Goal: Communication & Community: Share content

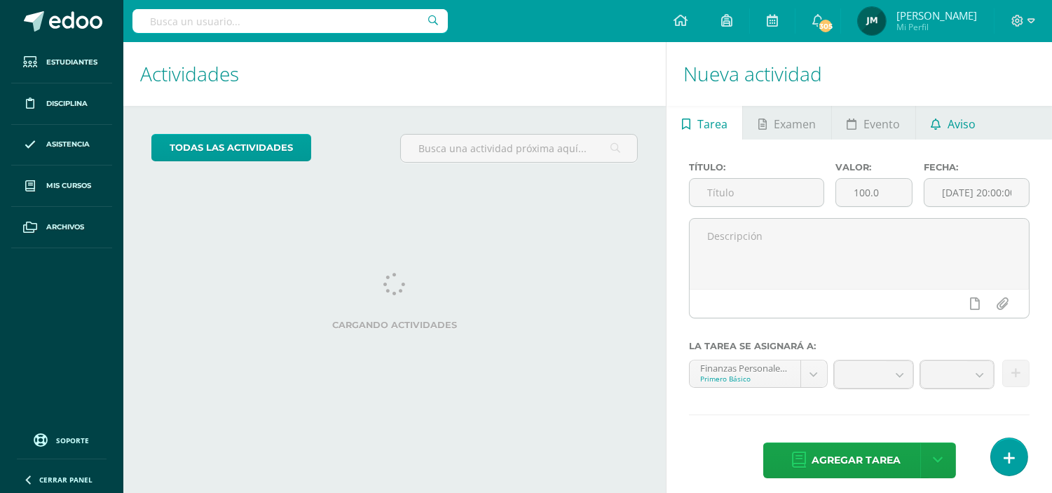
click at [958, 119] on span "Aviso" at bounding box center [961, 124] width 28 height 34
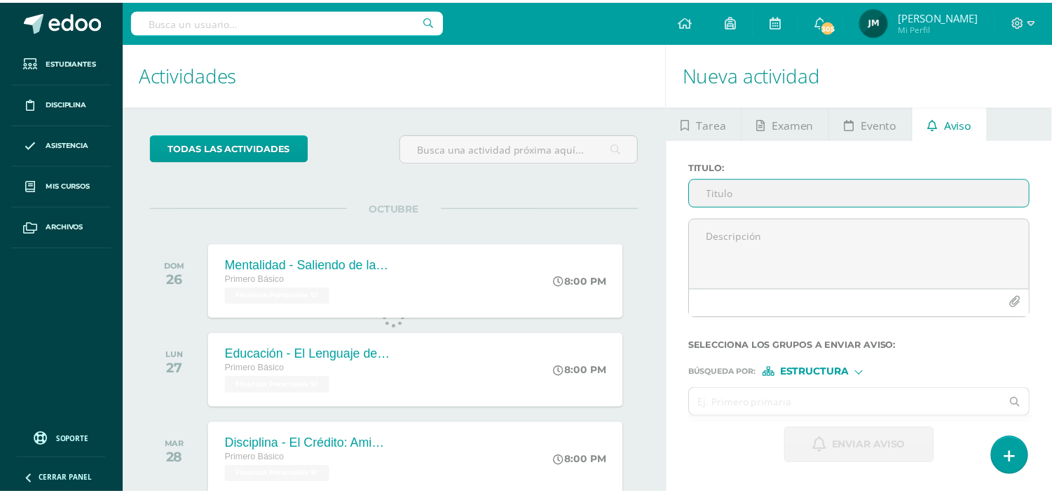
scroll to position [139, 0]
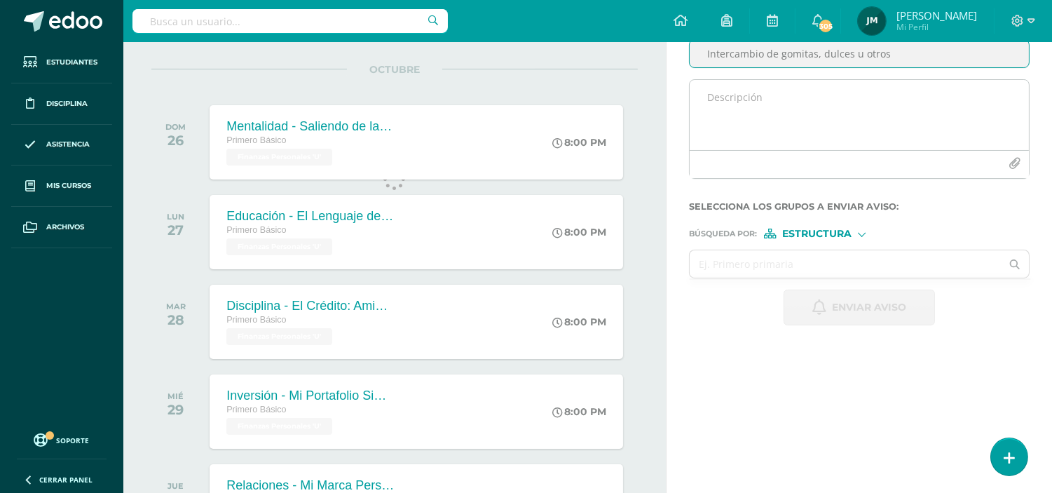
type input "Intercambio de gomitas, dulces u otros"
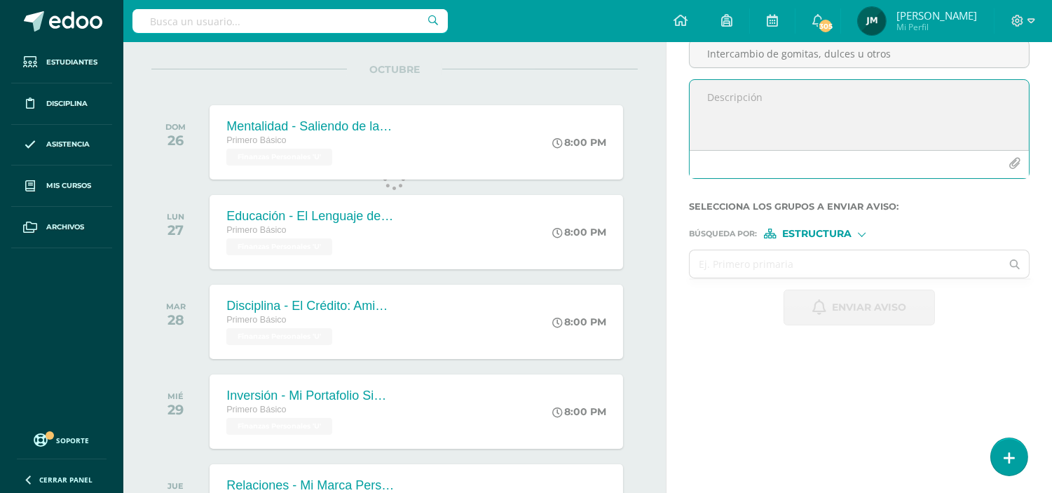
click at [863, 100] on textarea at bounding box center [858, 115] width 339 height 70
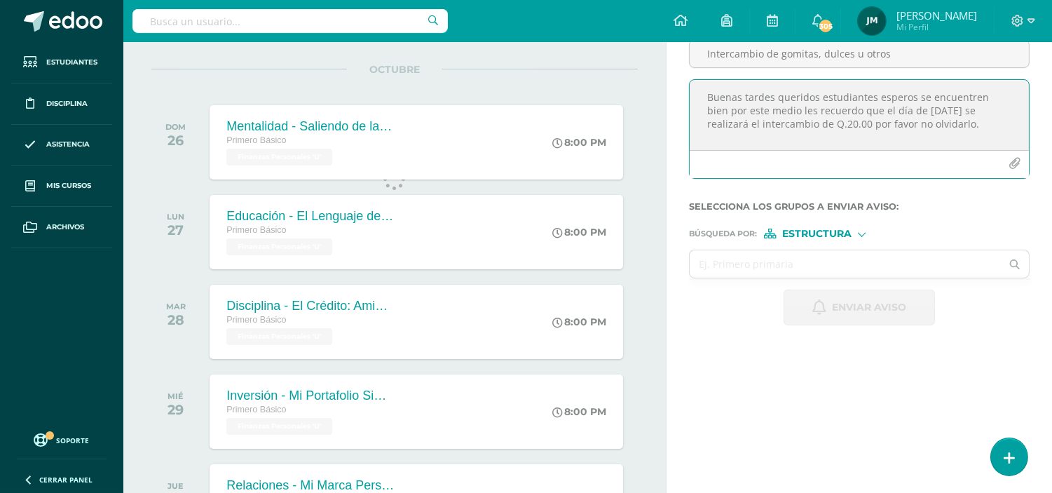
scroll to position [7, 0]
click at [752, 144] on textarea "Buenas tardes queridos estudiantes esperos se encuentren bien por este medio le…" at bounding box center [858, 115] width 339 height 70
type textarea "Buenas tardes queridos estudiantes esperos se encuentren bien por este medio le…"
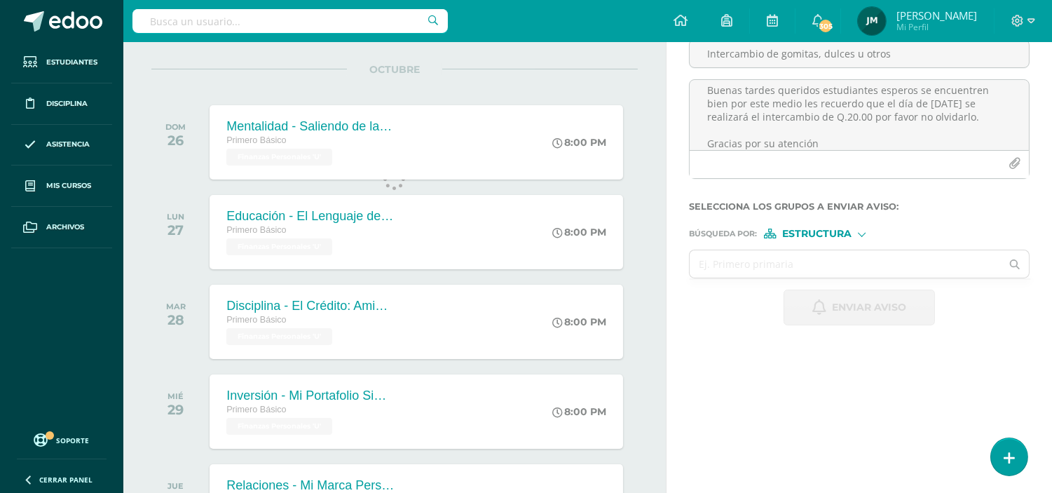
click at [860, 230] on div at bounding box center [862, 233] width 8 height 8
click at [872, 249] on span "Estructura" at bounding box center [820, 252] width 113 height 18
click at [876, 260] on input "text" at bounding box center [844, 263] width 311 height 27
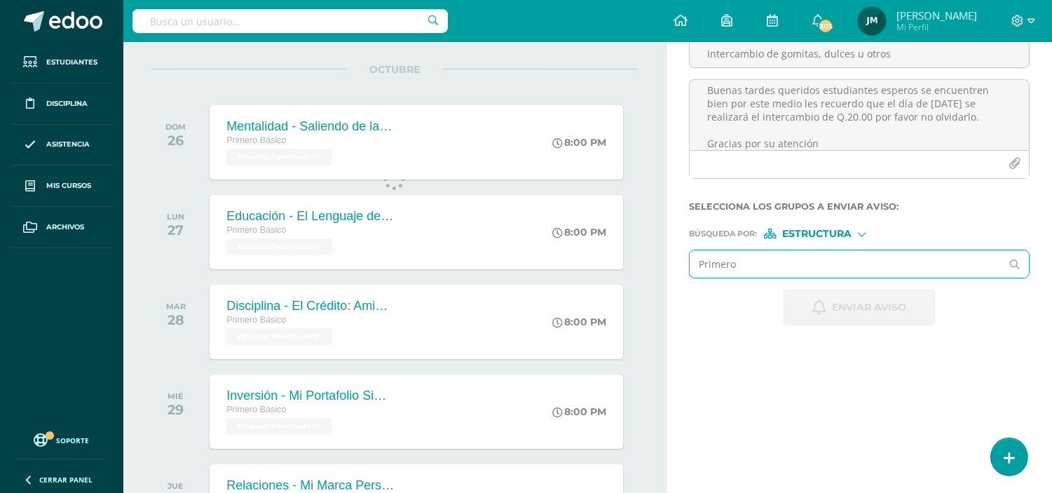
type input "Primero"
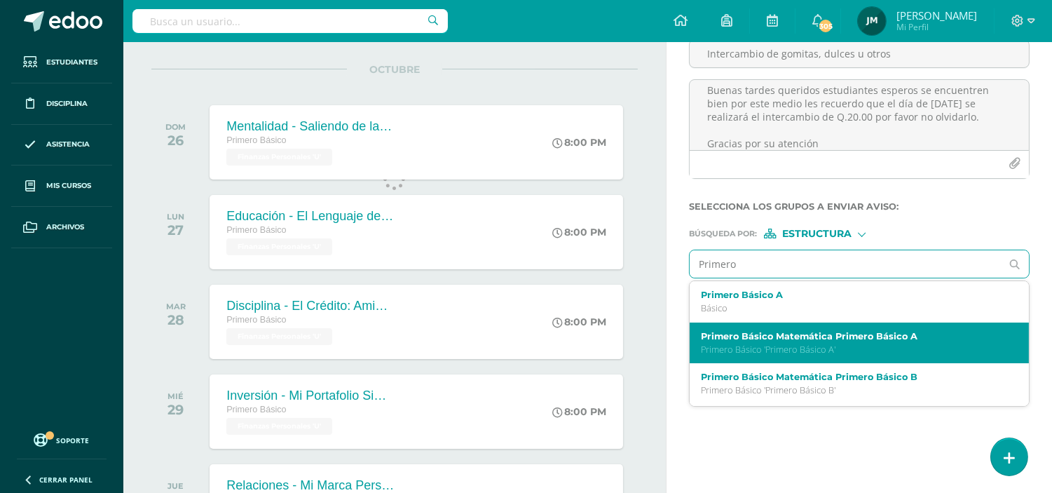
click at [853, 338] on label "Primero Básico Matemática Primero Básico A" at bounding box center [852, 336] width 303 height 11
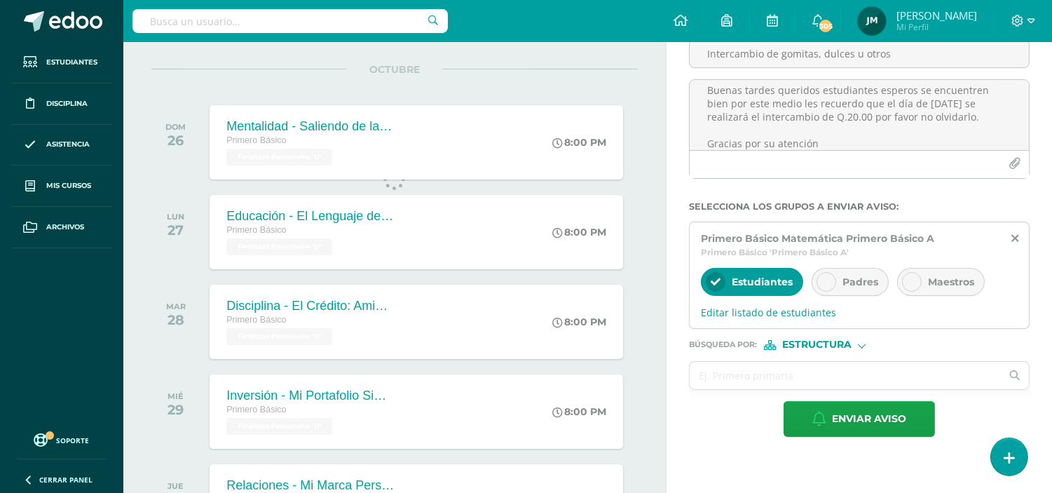
click at [856, 346] on div "Estructura" at bounding box center [816, 345] width 105 height 10
click at [834, 380] on span "Persona" at bounding box center [822, 382] width 50 height 8
click at [825, 369] on input "text" at bounding box center [844, 375] width 311 height 27
type input "[PERSON_NAME] mis"
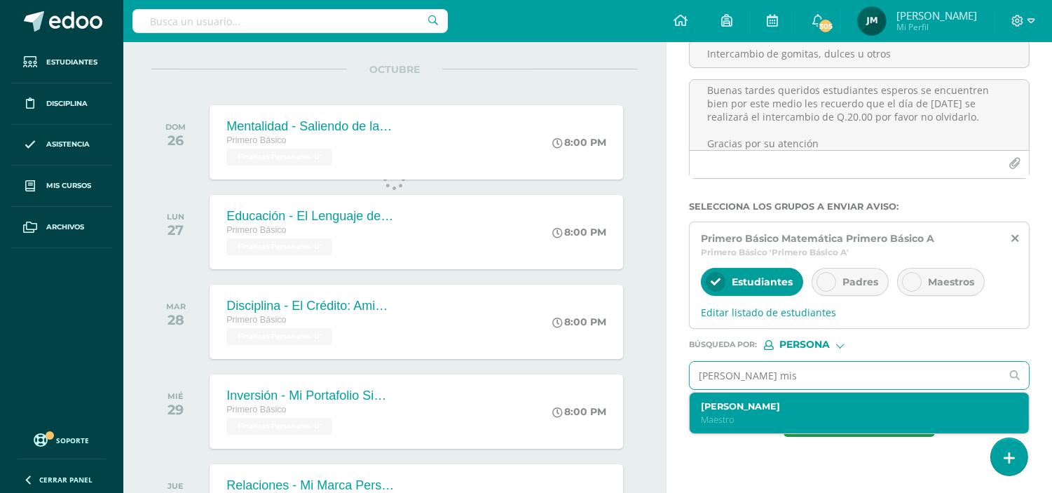
click at [764, 415] on p "Maestro" at bounding box center [852, 419] width 303 height 12
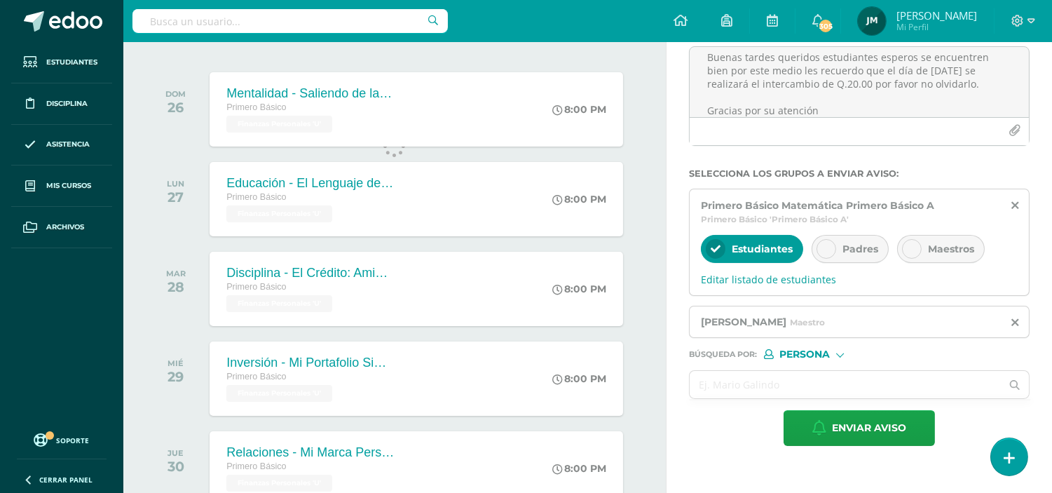
scroll to position [182, 0]
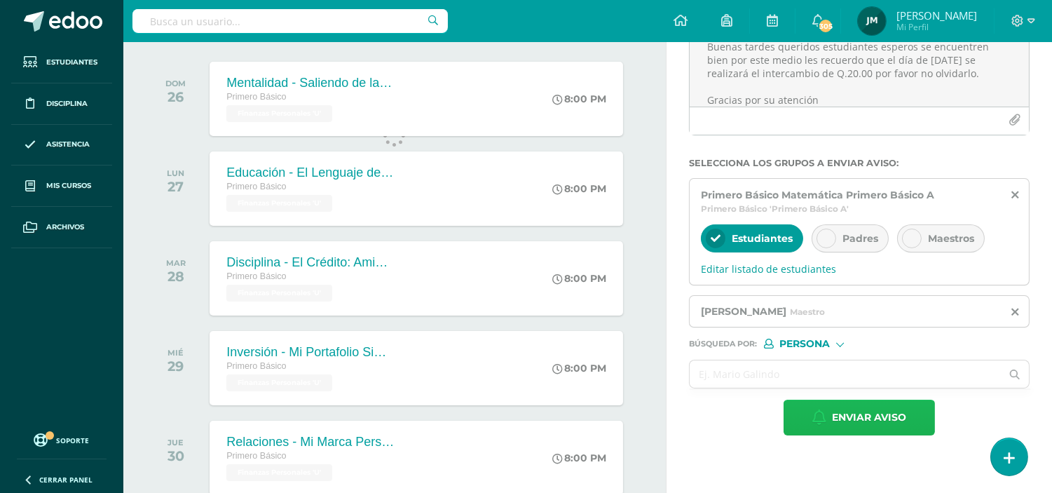
click at [886, 409] on span "Enviar aviso" at bounding box center [869, 417] width 74 height 34
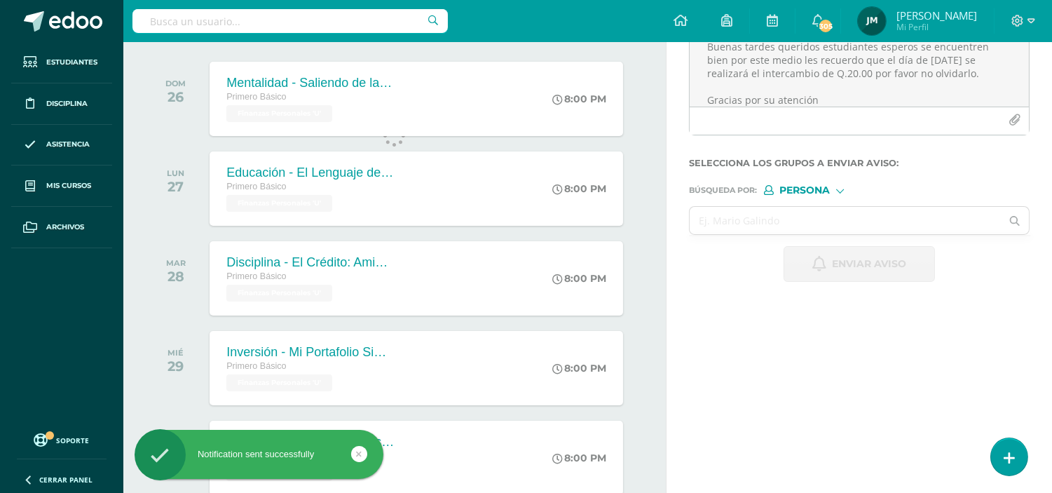
scroll to position [0, 0]
